Goal: Complete application form

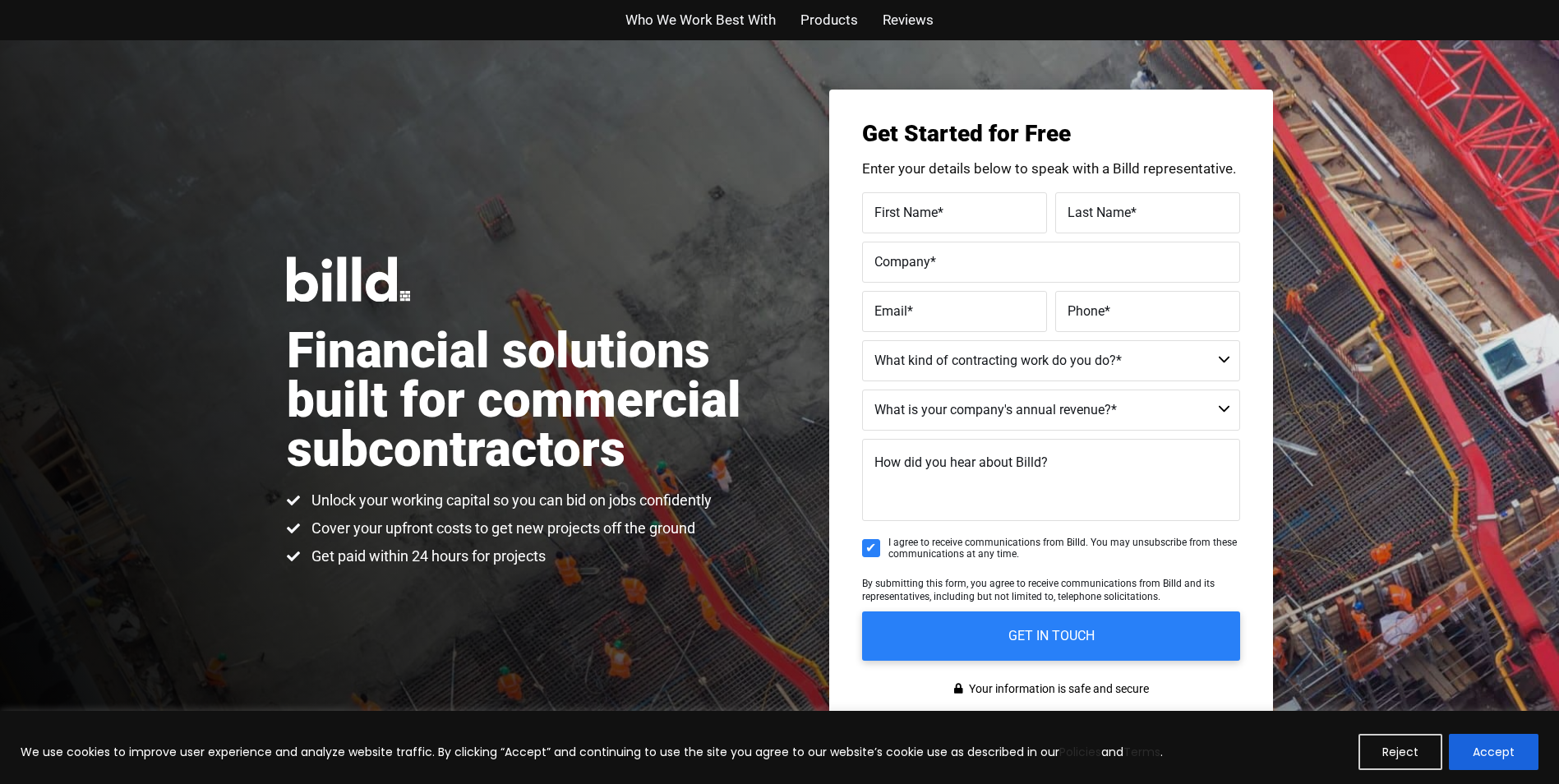
click at [998, 223] on label "First Name *" at bounding box center [954, 212] width 160 height 23
click at [998, 223] on input "First Name *" at bounding box center [954, 212] width 184 height 41
type input "[PERSON_NAME]"
type input "[EMAIL_ADDRESS][DOMAIN_NAME]"
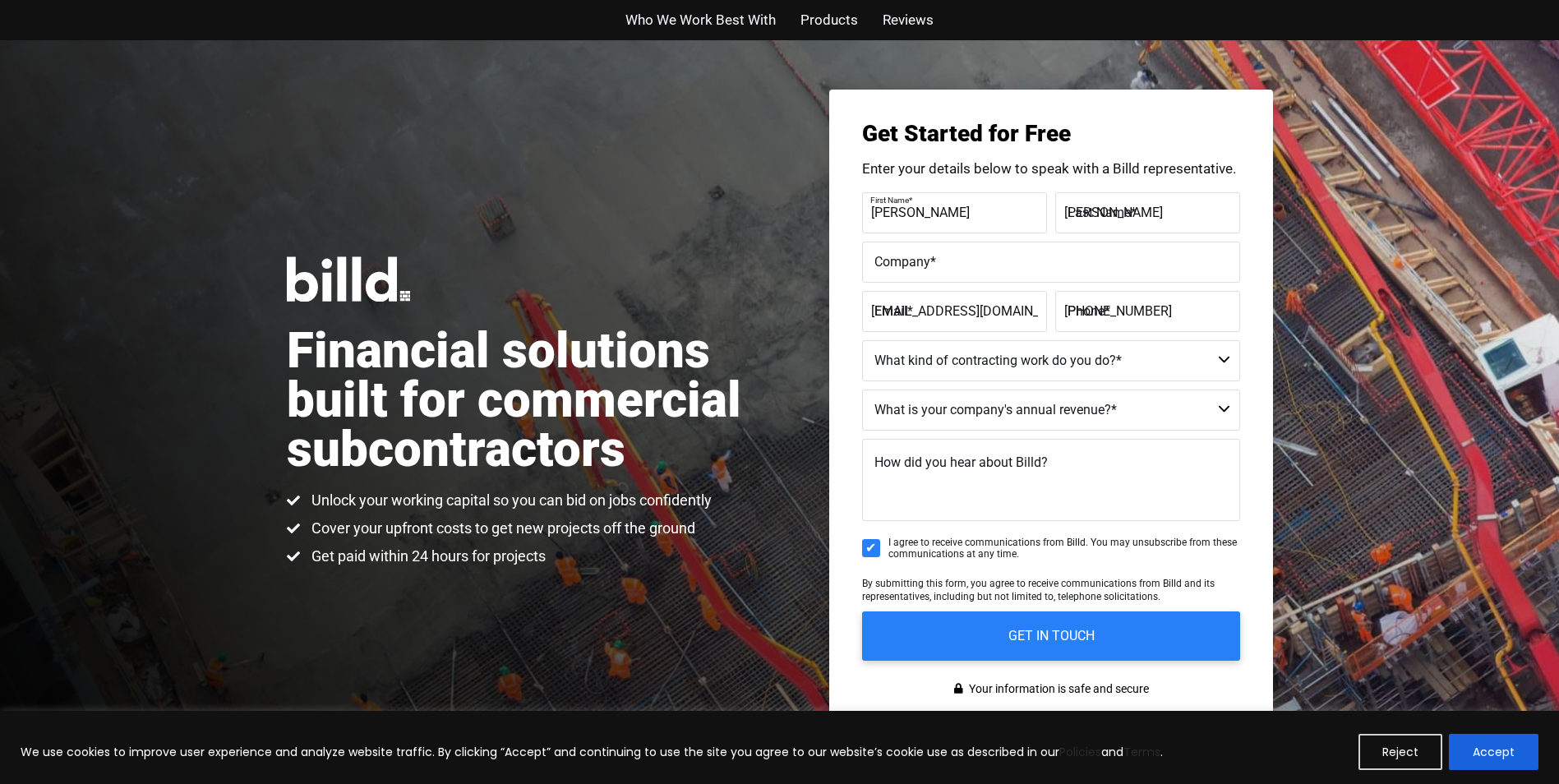
type input "[PHONE_NUMBER]"
click at [1224, 366] on select "Commercial Commercial and Residential Residential Not a Contractor" at bounding box center [1051, 361] width 378 height 41
select select "Commercial and Residential"
click at [862, 340] on select "Commercial Commercial and Residential Residential Not a Contractor" at bounding box center [1051, 361] width 378 height 41
click at [1223, 412] on select "$40M + $25M - $40M $8M - $25M $4M - $8M $2M - $4M $1M - $2M Less than $1M" at bounding box center [1051, 409] width 378 height 41
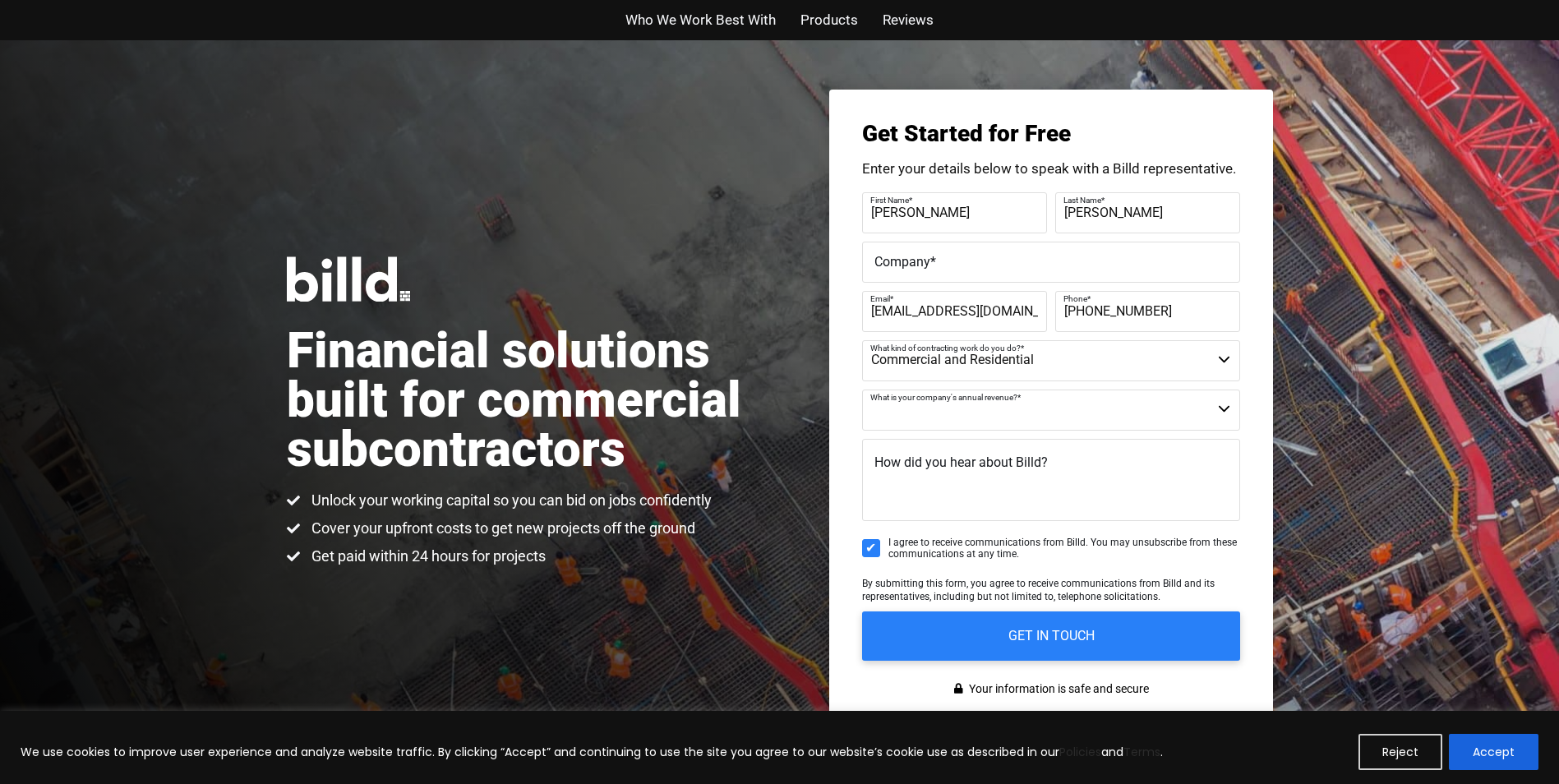
select select "Less than $1M"
click at [862, 389] on select "$40M + $25M - $40M $8M - $25M $4M - $8M $2M - $4M $1M - $2M Less than $1M" at bounding box center [1051, 409] width 378 height 41
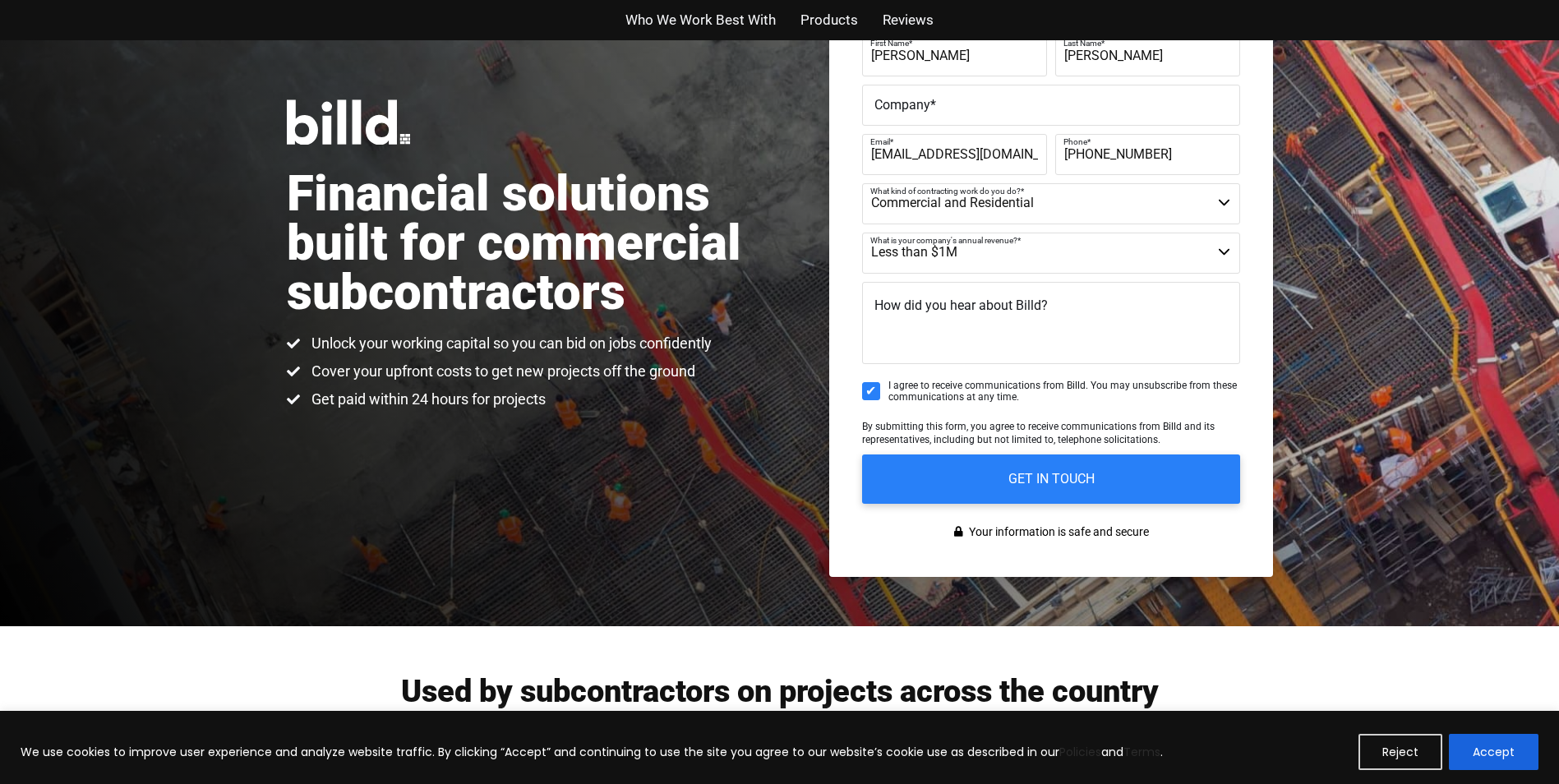
scroll to position [164, 0]
